Goal: Information Seeking & Learning: Check status

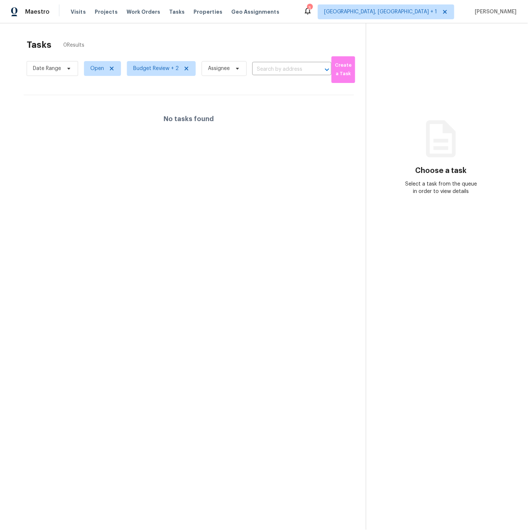
scroll to position [2, 0]
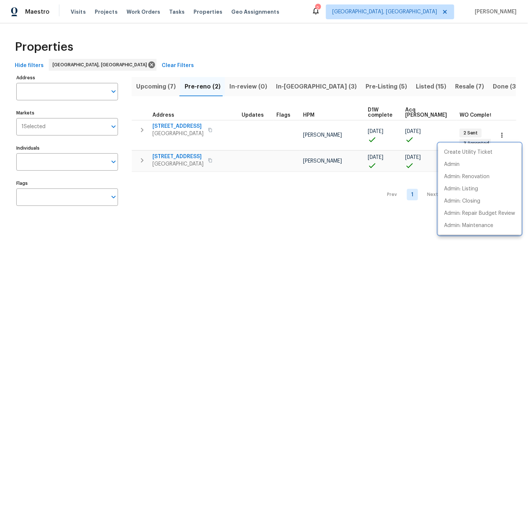
click at [324, 86] on div at bounding box center [264, 265] width 528 height 530
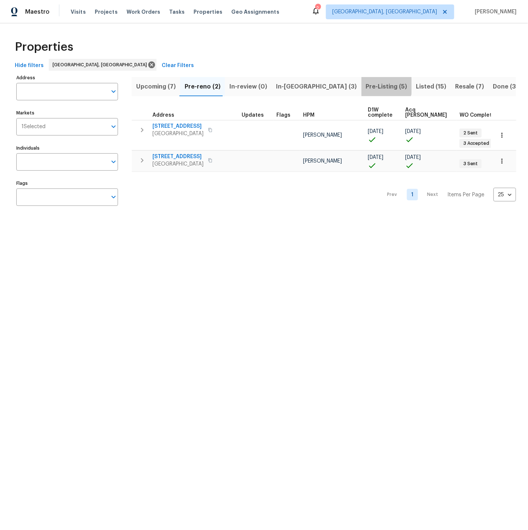
click at [366, 86] on span "Pre-Listing (5)" at bounding box center [386, 86] width 41 height 10
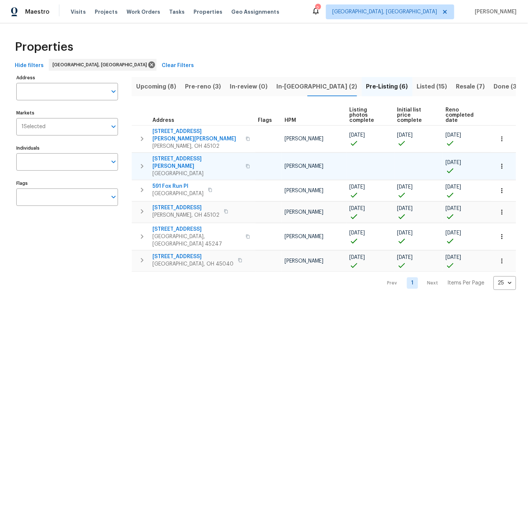
click at [176, 155] on span "309 Greenwell Ave" at bounding box center [197, 162] width 89 height 15
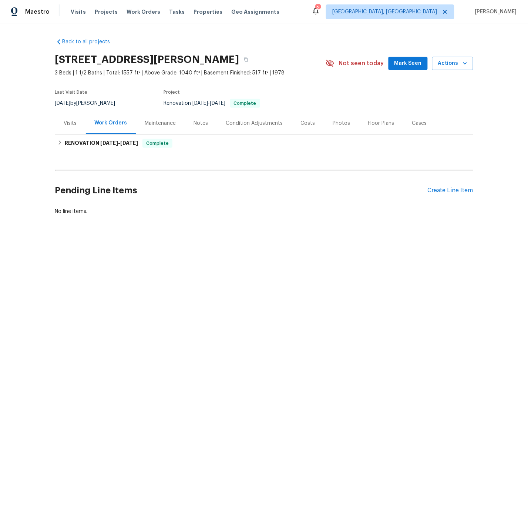
click at [340, 125] on div "Photos" at bounding box center [341, 123] width 17 height 7
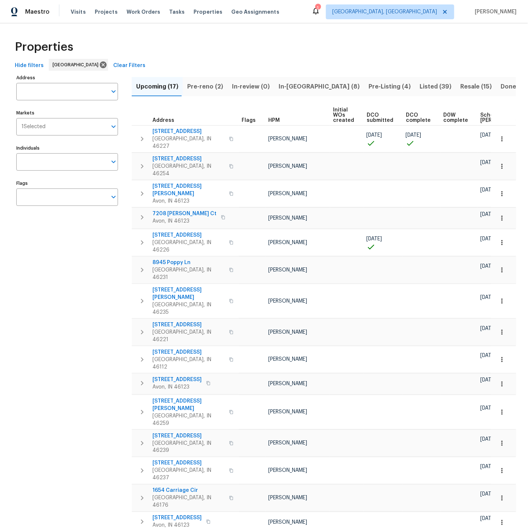
click at [369, 86] on span "Pre-Listing (4)" at bounding box center [390, 86] width 42 height 10
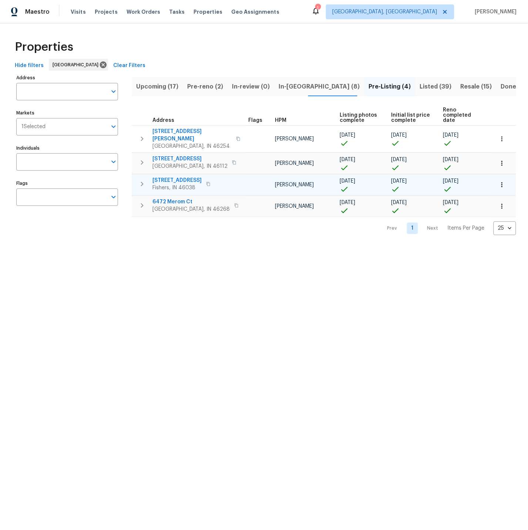
click at [173, 177] on span "13947 Meadow Lake Dr" at bounding box center [177, 180] width 49 height 7
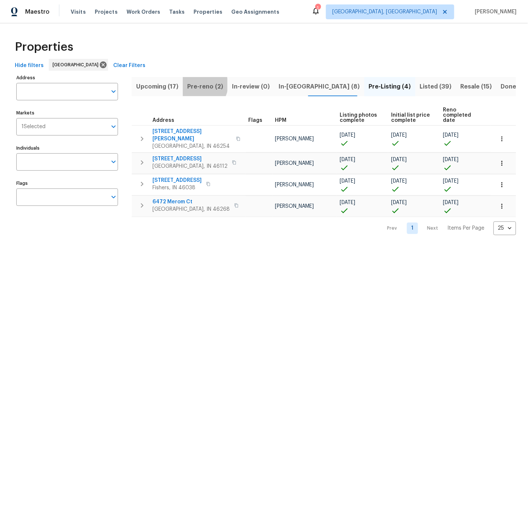
click at [200, 85] on span "Pre-reno (2)" at bounding box center [205, 86] width 36 height 10
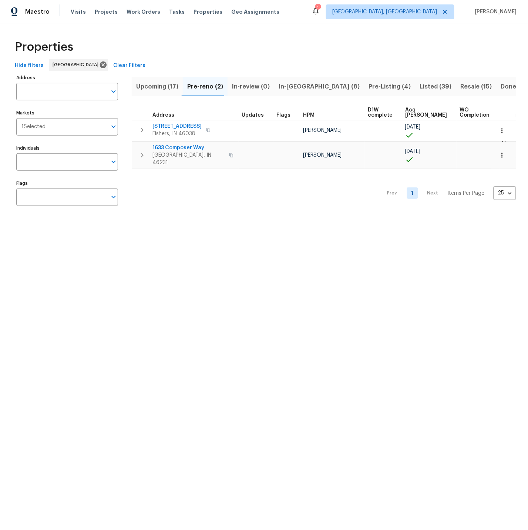
click at [152, 85] on span "Upcoming (17)" at bounding box center [157, 86] width 42 height 10
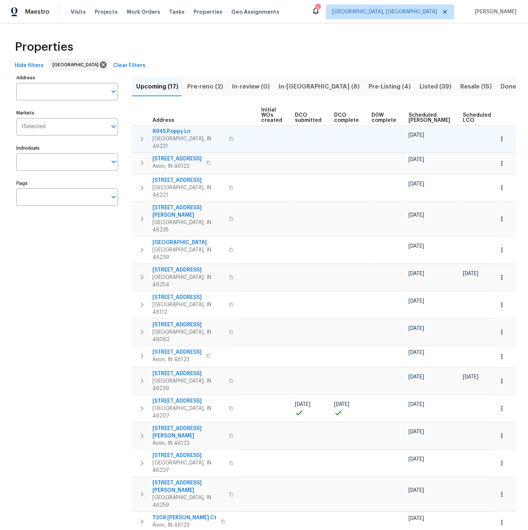
scroll to position [0, 86]
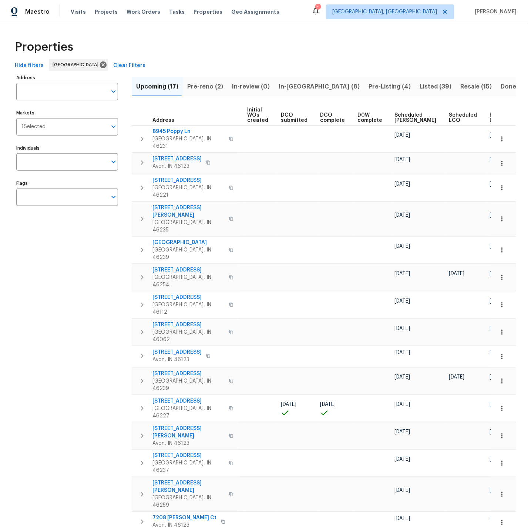
click at [490, 113] on span "Ready Date" at bounding box center [498, 118] width 16 height 10
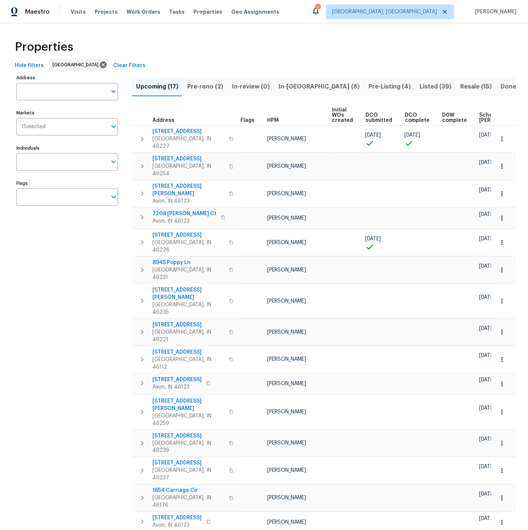
scroll to position [0, 4]
click at [76, 11] on span "Visits" at bounding box center [78, 11] width 15 height 7
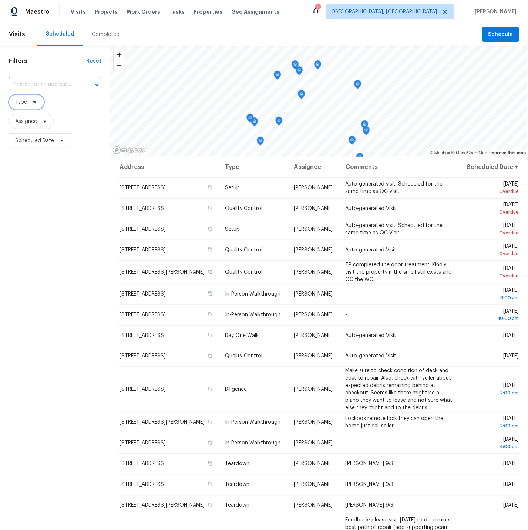
click at [26, 103] on span "Type" at bounding box center [21, 101] width 12 height 7
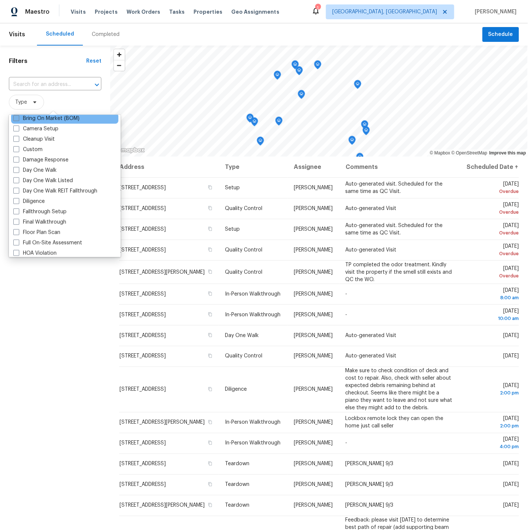
scroll to position [88, 0]
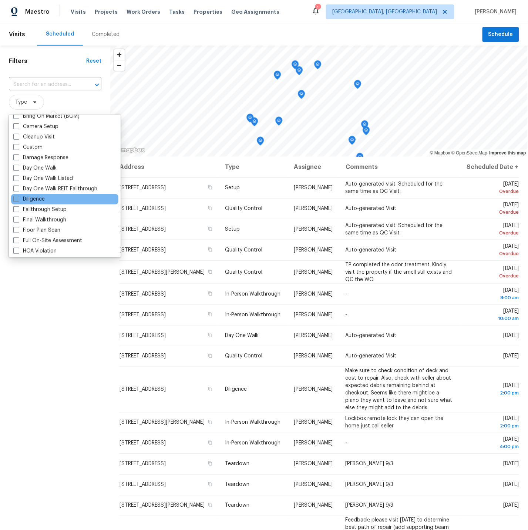
click at [17, 199] on span at bounding box center [16, 199] width 6 height 6
click at [17, 199] on input "Diligence" at bounding box center [15, 197] width 5 height 5
checkbox input "true"
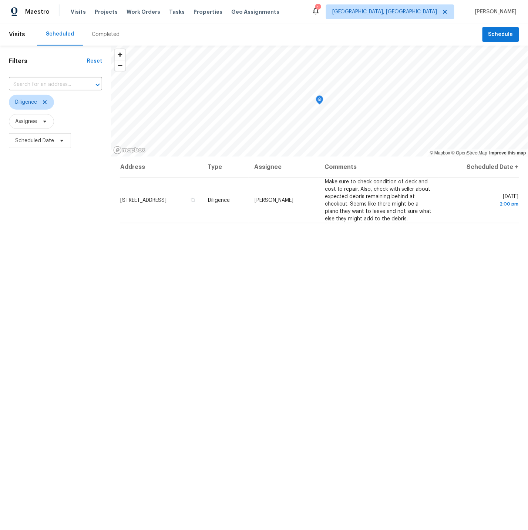
click at [17, 199] on div "Filters Reset ​ Diligence Assignee Scheduled Date" at bounding box center [55, 313] width 111 height 535
click at [30, 104] on span "Diligence" at bounding box center [26, 101] width 22 height 7
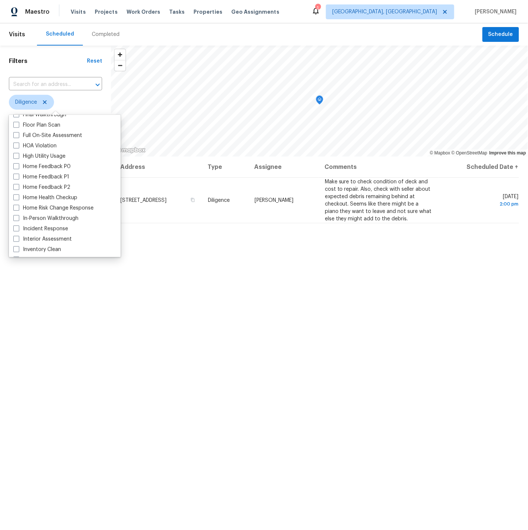
scroll to position [194, 0]
click at [16, 217] on span at bounding box center [16, 218] width 6 height 6
click at [16, 217] on input "In-Person Walkthrough" at bounding box center [15, 216] width 5 height 5
checkbox input "true"
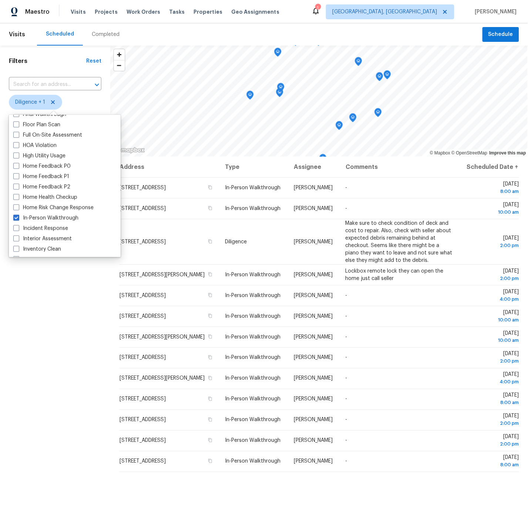
click at [63, 332] on div "Filters Reset ​ Diligence + 1 Assignee Scheduled Date" at bounding box center [55, 313] width 110 height 535
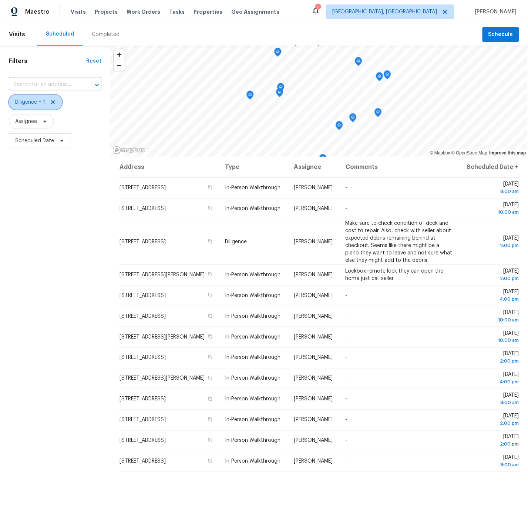
click at [29, 100] on span "Diligence + 1" at bounding box center [30, 101] width 30 height 7
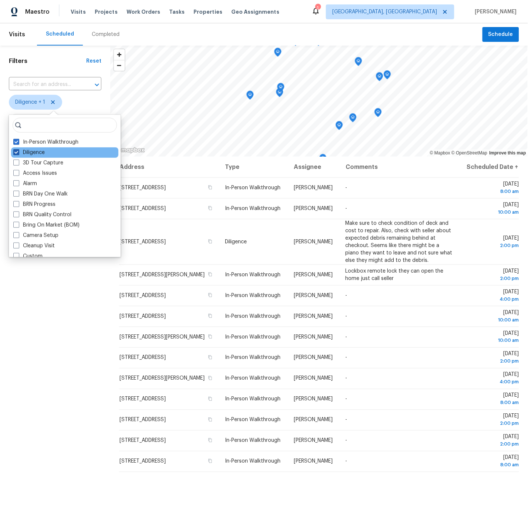
click at [17, 150] on span at bounding box center [16, 152] width 6 height 6
click at [17, 150] on input "Diligence" at bounding box center [15, 151] width 5 height 5
checkbox input "false"
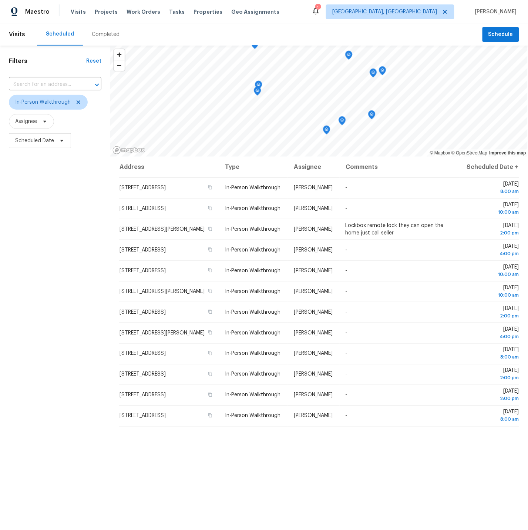
click at [88, 358] on div "Filters Reset ​ In-Person Walkthrough Assignee Scheduled Date" at bounding box center [55, 313] width 110 height 535
click at [40, 103] on span "In-Person Walkthrough" at bounding box center [43, 101] width 56 height 7
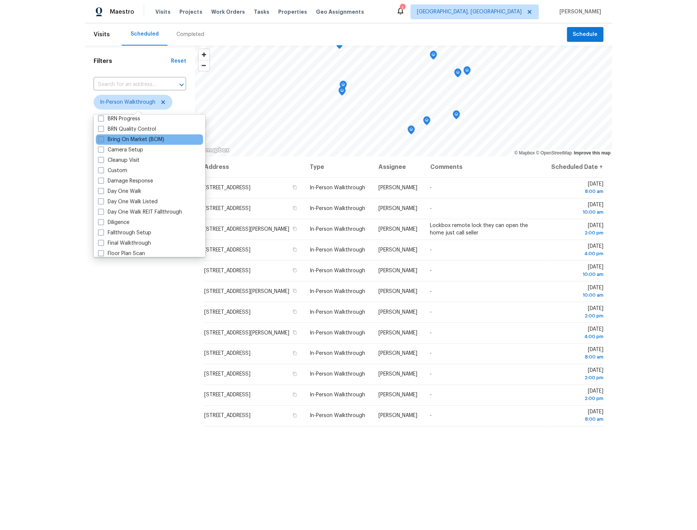
scroll to position [76, 0]
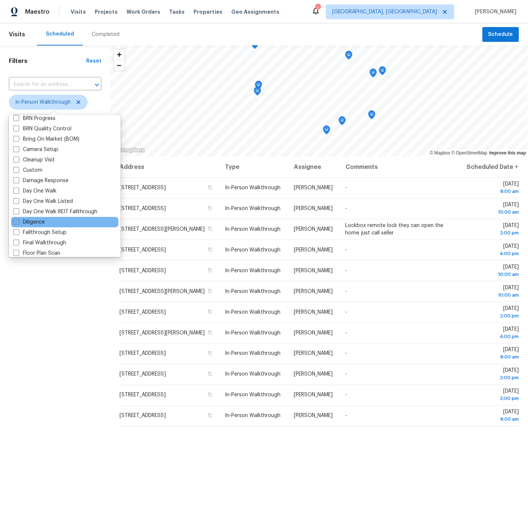
click at [16, 221] on span at bounding box center [16, 222] width 6 height 6
click at [16, 221] on input "Diligence" at bounding box center [15, 220] width 5 height 5
checkbox input "true"
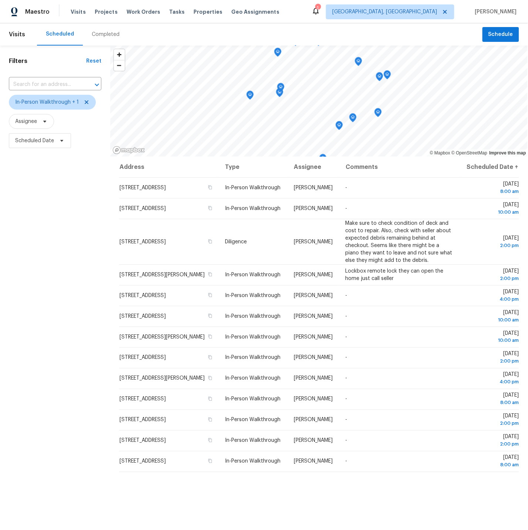
click at [60, 332] on div "Filters Reset ​ In-Person Walkthrough + 1 Assignee Scheduled Date" at bounding box center [55, 313] width 110 height 535
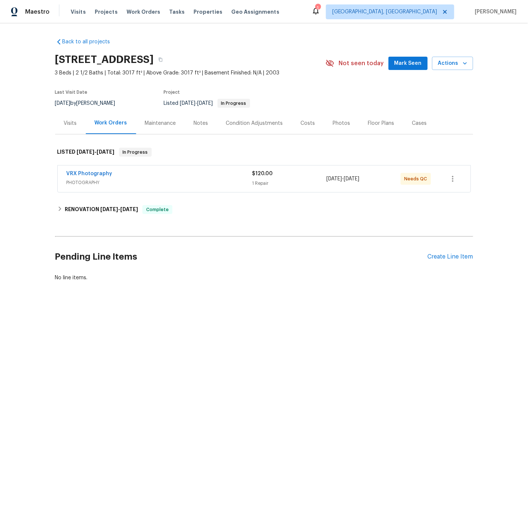
click at [338, 122] on div "Photos" at bounding box center [341, 123] width 17 height 7
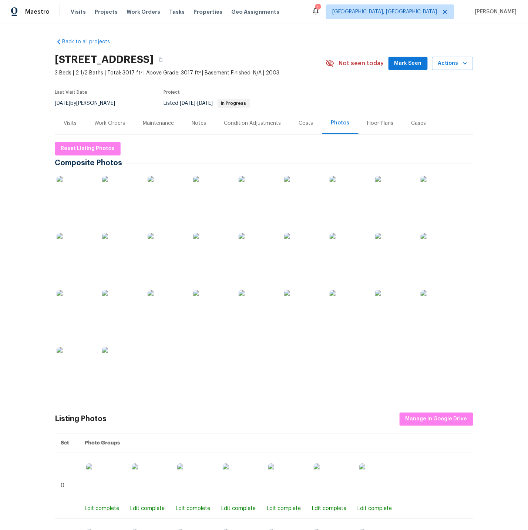
click at [77, 196] on img at bounding box center [75, 194] width 37 height 37
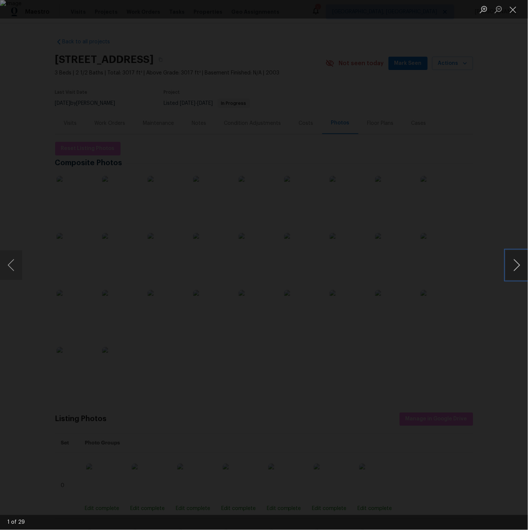
click at [519, 262] on button "Next image" at bounding box center [517, 265] width 22 height 30
click at [517, 265] on button "Next image" at bounding box center [517, 265] width 22 height 30
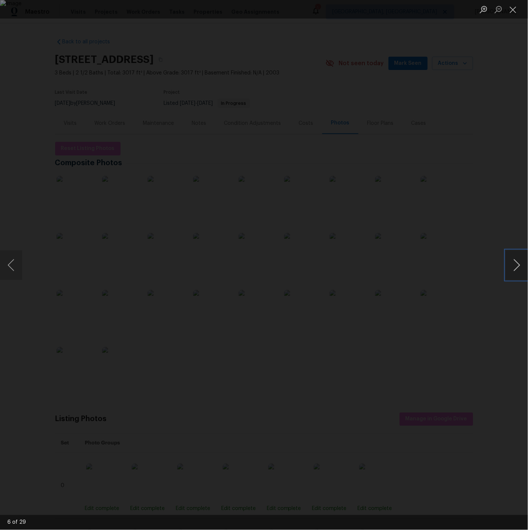
click at [517, 265] on button "Next image" at bounding box center [517, 265] width 22 height 30
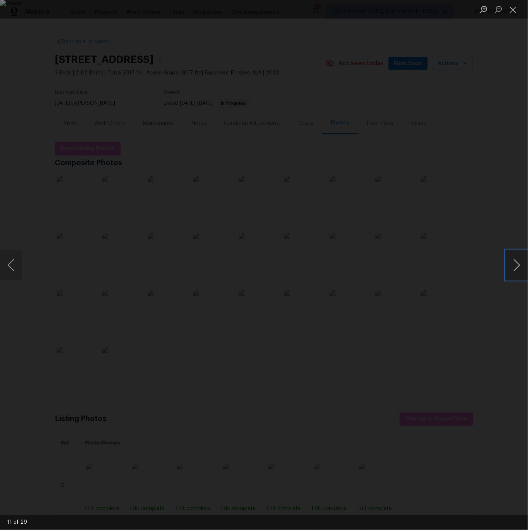
click at [517, 265] on button "Next image" at bounding box center [517, 265] width 22 height 30
drag, startPoint x: 516, startPoint y: 265, endPoint x: 522, endPoint y: 264, distance: 5.2
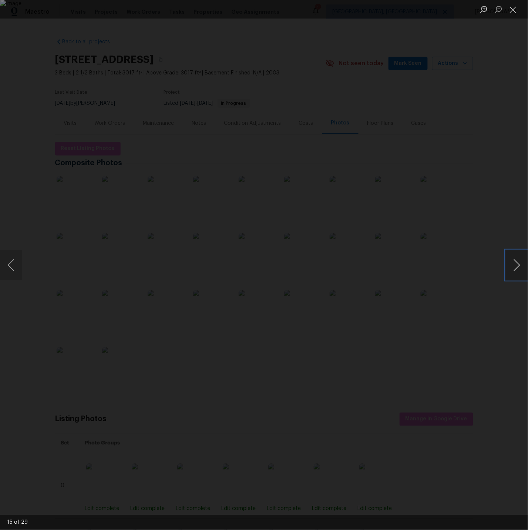
click at [520, 264] on button "Next image" at bounding box center [517, 265] width 22 height 30
click at [522, 264] on button "Next image" at bounding box center [517, 265] width 22 height 30
click at [516, 264] on button "Next image" at bounding box center [517, 265] width 22 height 30
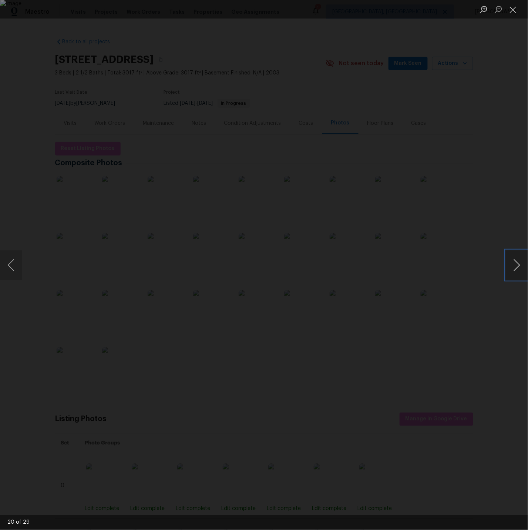
click at [516, 264] on button "Next image" at bounding box center [517, 265] width 22 height 30
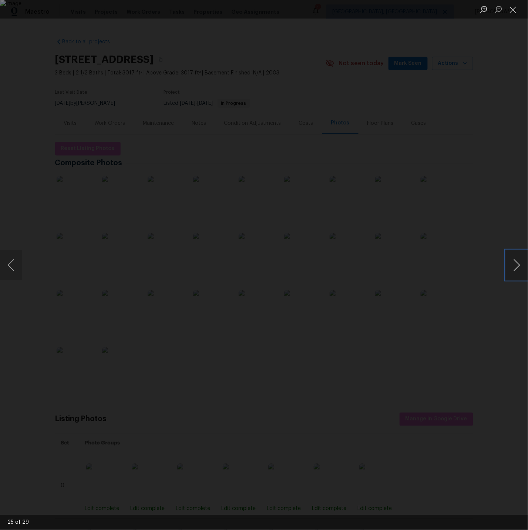
click at [516, 264] on button "Next image" at bounding box center [517, 265] width 22 height 30
click at [515, 7] on button "Close lightbox" at bounding box center [513, 9] width 15 height 13
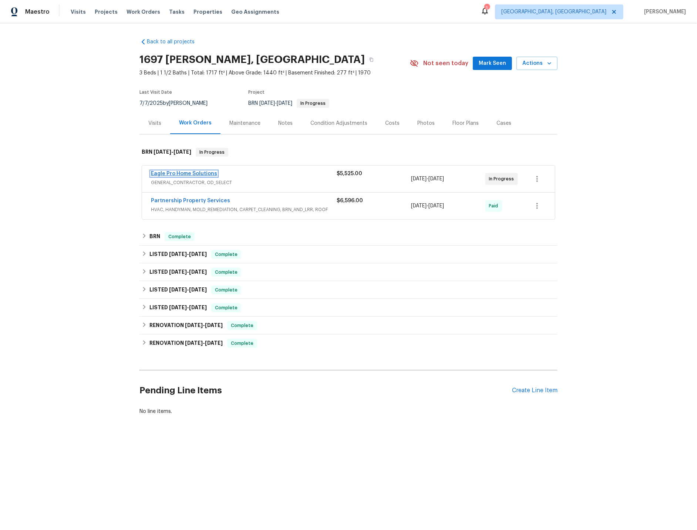
click at [184, 172] on link "Eagle Pro Home Solutions" at bounding box center [184, 173] width 66 height 5
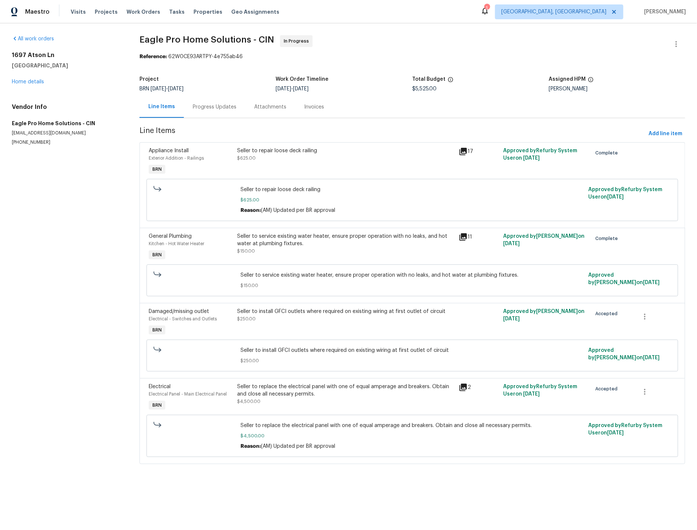
click at [208, 106] on div "Progress Updates" at bounding box center [215, 106] width 44 height 7
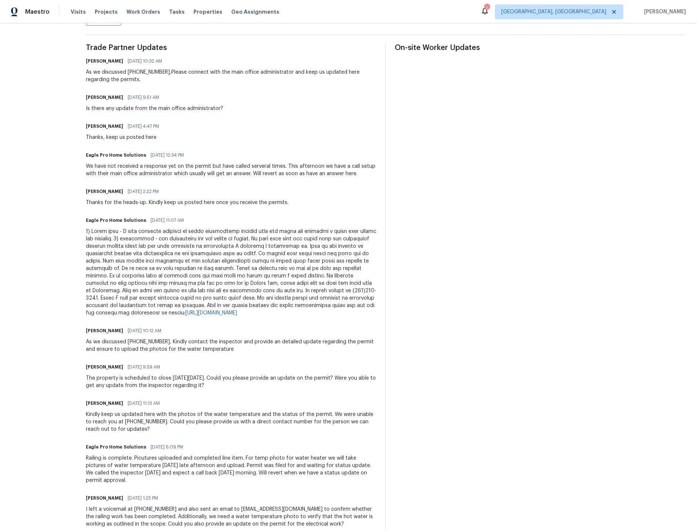
scroll to position [208, 0]
click at [237, 315] on link "[URL][DOMAIN_NAME]" at bounding box center [211, 311] width 52 height 5
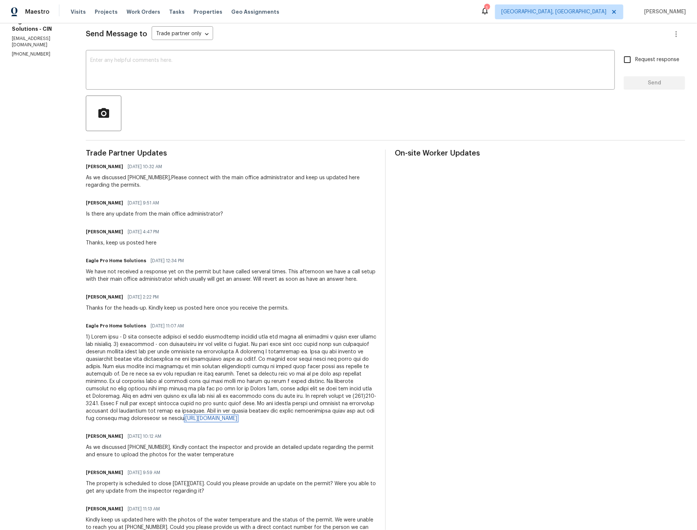
scroll to position [0, 0]
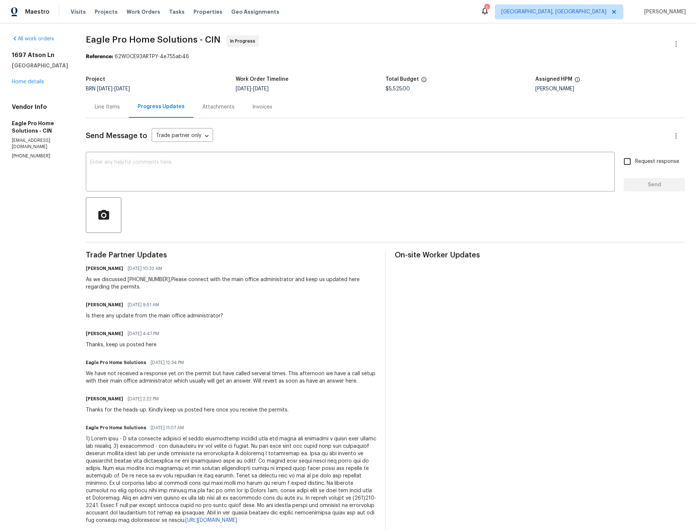
click at [120, 107] on div "Line Items" at bounding box center [107, 106] width 25 height 7
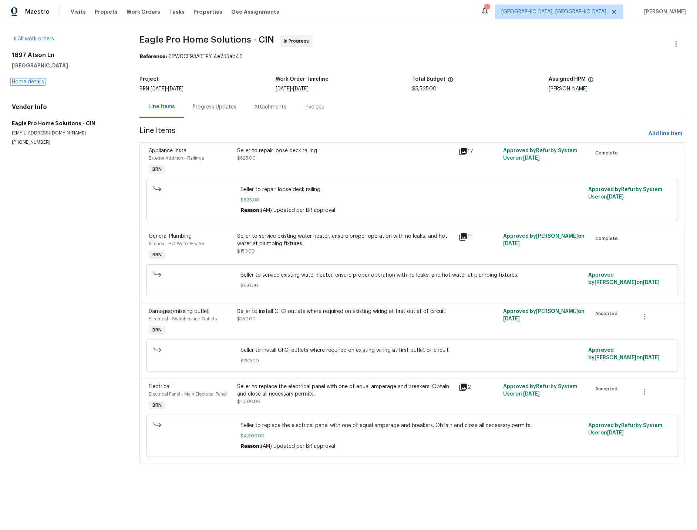
click at [37, 82] on link "Home details" at bounding box center [28, 81] width 32 height 5
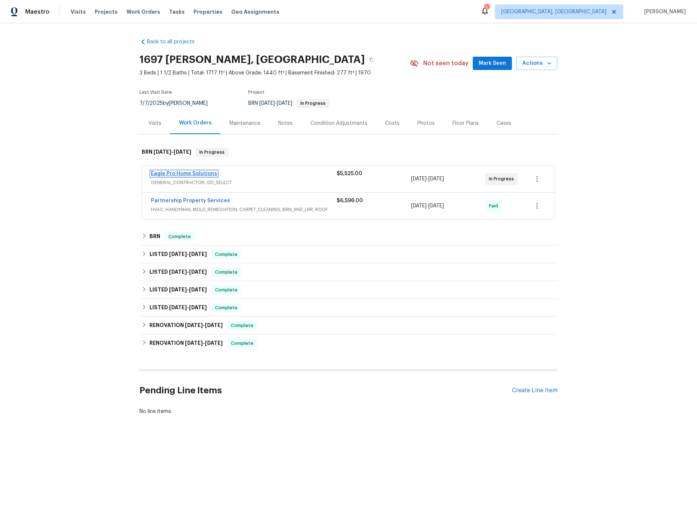
click at [180, 174] on link "Eagle Pro Home Solutions" at bounding box center [184, 173] width 66 height 5
